Goal: Register for event/course

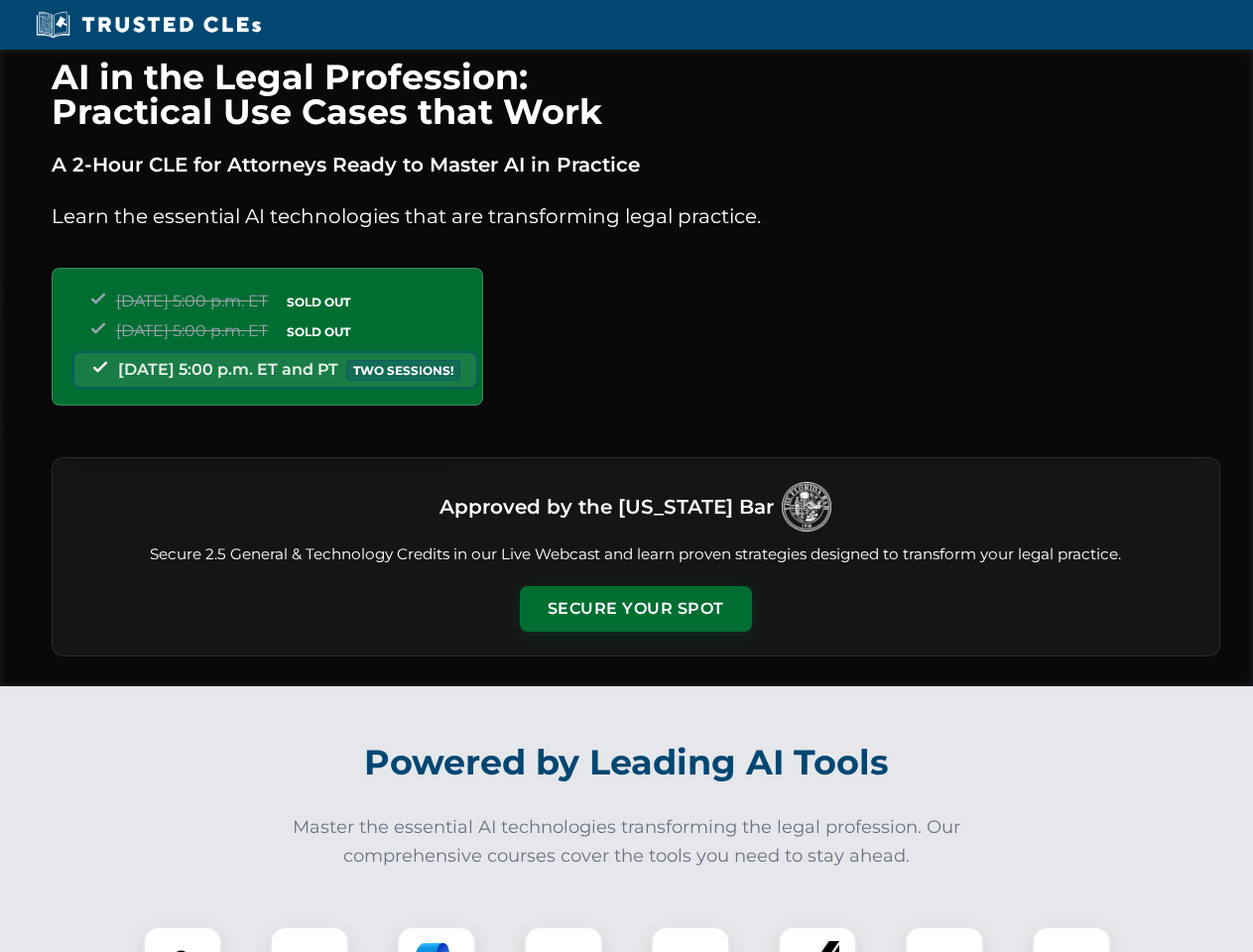
click at [635, 609] on button "Secure Your Spot" at bounding box center [635, 609] width 232 height 46
click at [182, 939] on img at bounding box center [183, 966] width 58 height 58
